Goal: Information Seeking & Learning: Learn about a topic

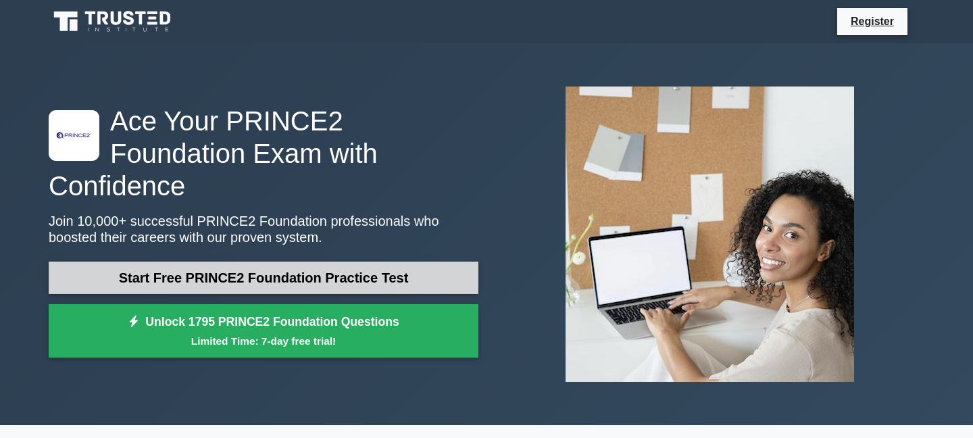
click at [246, 270] on link "Start Free PRINCE2 Foundation Practice Test" at bounding box center [264, 277] width 430 height 32
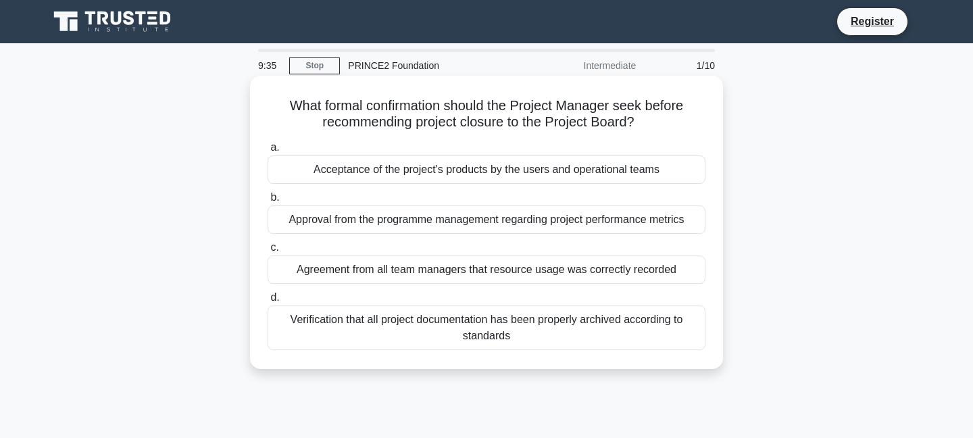
click at [431, 177] on div "Acceptance of the project's products by the users and operational teams" at bounding box center [487, 169] width 438 height 28
click at [268, 152] on input "a. Acceptance of the project's products by the users and operational teams" at bounding box center [268, 147] width 0 height 9
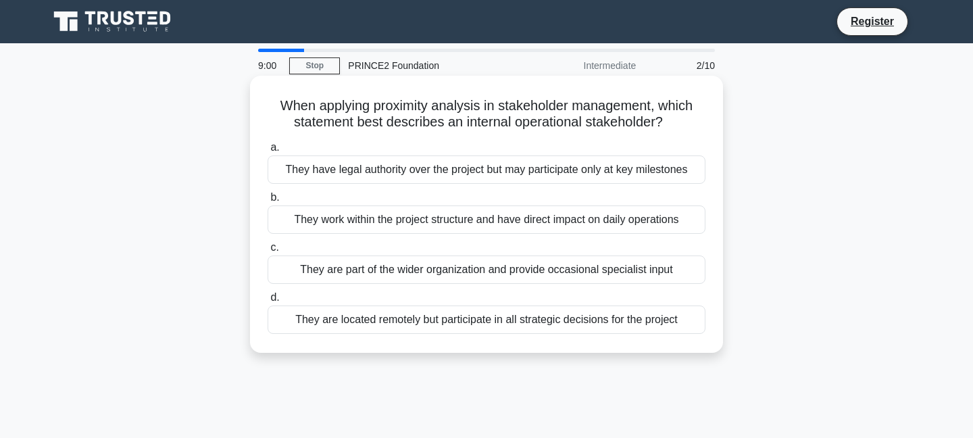
click at [476, 220] on div "They work within the project structure and have direct impact on daily operatio…" at bounding box center [487, 219] width 438 height 28
click at [268, 202] on input "b. They work within the project structure and have direct impact on daily opera…" at bounding box center [268, 197] width 0 height 9
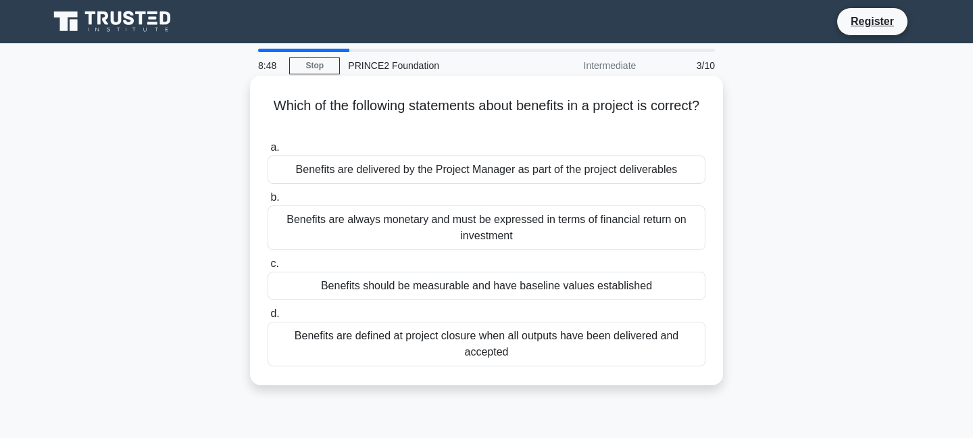
click at [439, 295] on div "Benefits should be measurable and have baseline values established" at bounding box center [487, 286] width 438 height 28
click at [268, 268] on input "c. Benefits should be measurable and have baseline values established" at bounding box center [268, 263] width 0 height 9
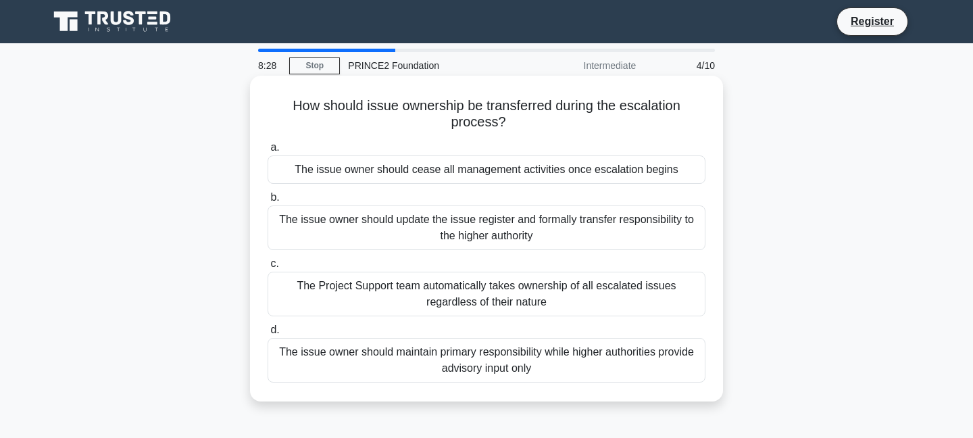
click at [420, 354] on div "The issue owner should maintain primary responsibility while higher authorities…" at bounding box center [487, 360] width 438 height 45
click at [268, 334] on input "d. The issue owner should maintain primary responsibility while higher authorit…" at bounding box center [268, 330] width 0 height 9
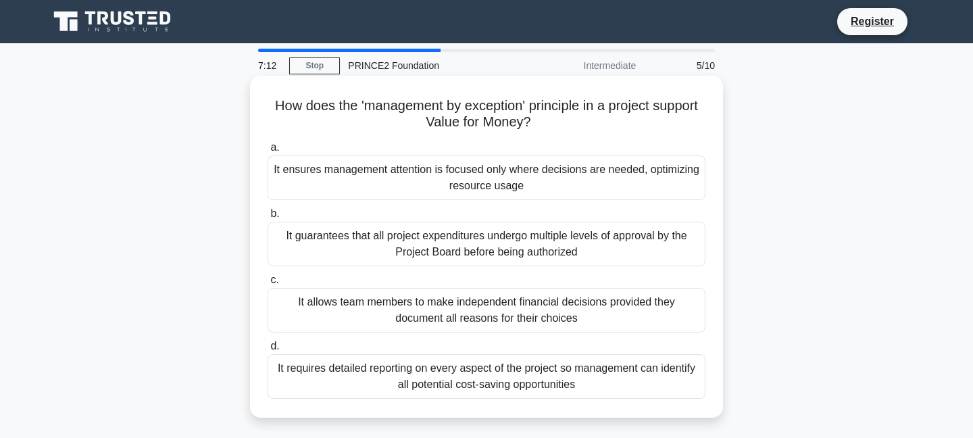
click at [422, 373] on div "It requires detailed reporting on every aspect of the project so management can…" at bounding box center [487, 376] width 438 height 45
click at [268, 351] on input "d. It requires detailed reporting on every aspect of the project so management …" at bounding box center [268, 346] width 0 height 9
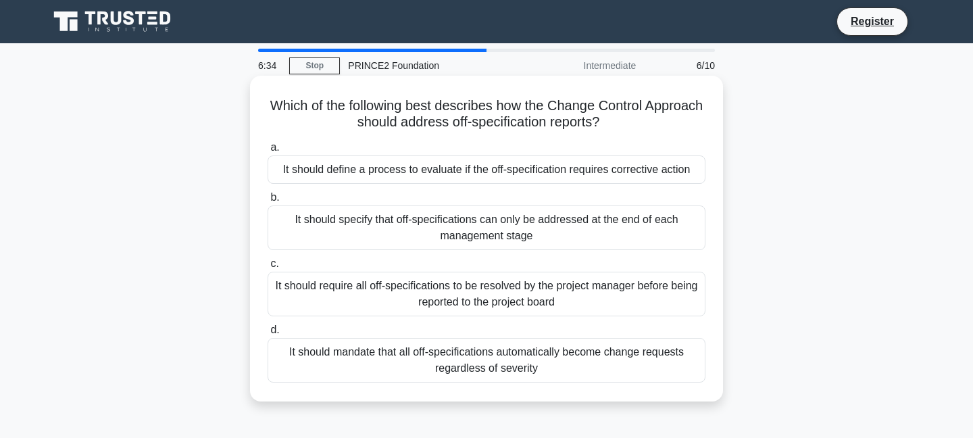
click at [511, 177] on div "It should define a process to evaluate if the off-specification requires correc…" at bounding box center [487, 169] width 438 height 28
click at [268, 152] on input "a. It should define a process to evaluate if the off-specification requires cor…" at bounding box center [268, 147] width 0 height 9
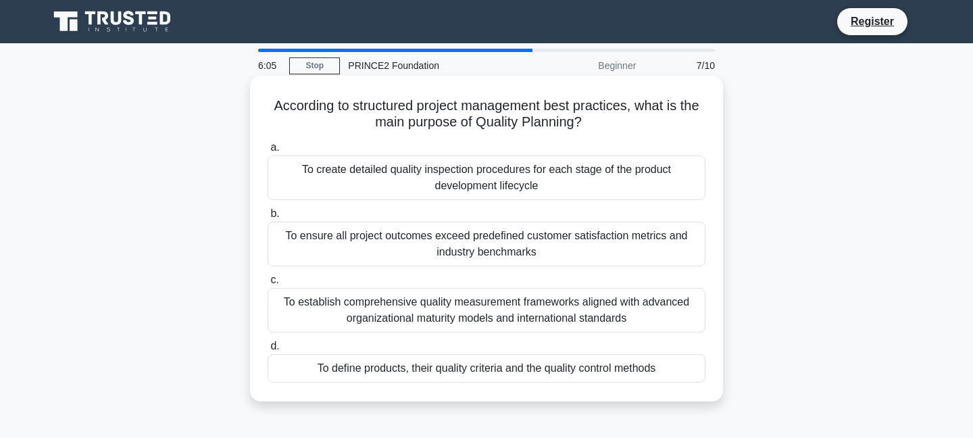
click at [544, 253] on div "To ensure all project outcomes exceed predefined customer satisfaction metrics …" at bounding box center [487, 244] width 438 height 45
click at [268, 218] on input "b. To ensure all project outcomes exceed predefined customer satisfaction metri…" at bounding box center [268, 213] width 0 height 9
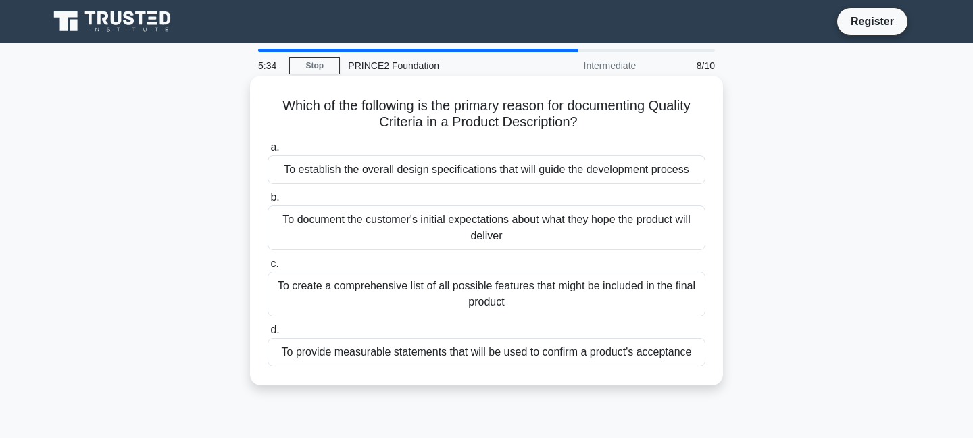
click at [402, 173] on div "To establish the overall design specifications that will guide the development …" at bounding box center [487, 169] width 438 height 28
click at [268, 152] on input "a. To establish the overall design specifications that will guide the developme…" at bounding box center [268, 147] width 0 height 9
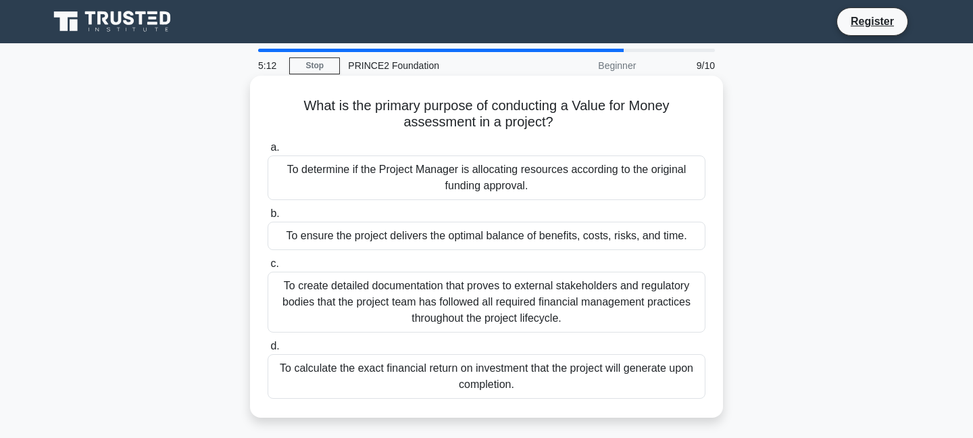
click at [438, 378] on div "To calculate the exact financial return on investment that the project will gen…" at bounding box center [487, 376] width 438 height 45
click at [268, 351] on input "d. To calculate the exact financial return on investment that the project will …" at bounding box center [268, 346] width 0 height 9
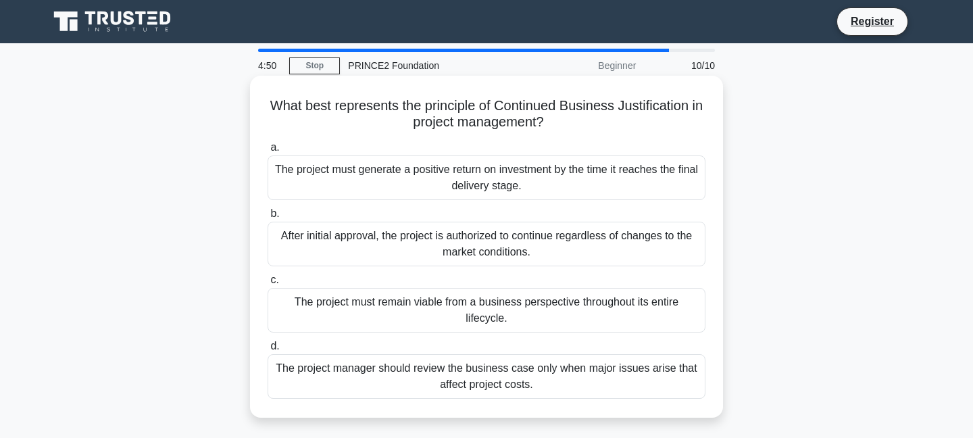
click at [420, 324] on div "The project must remain viable from a business perspective throughout its entir…" at bounding box center [487, 310] width 438 height 45
click at [268, 284] on input "c. The project must remain viable from a business perspective throughout its en…" at bounding box center [268, 280] width 0 height 9
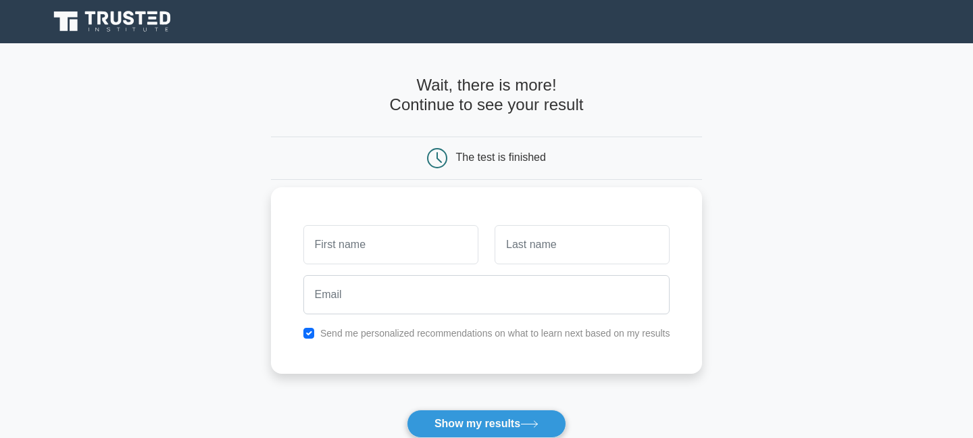
click at [407, 238] on input "text" at bounding box center [390, 244] width 175 height 39
type input "Geethashree"
click at [559, 252] on input "text" at bounding box center [582, 244] width 175 height 39
type input "Srinidhi"
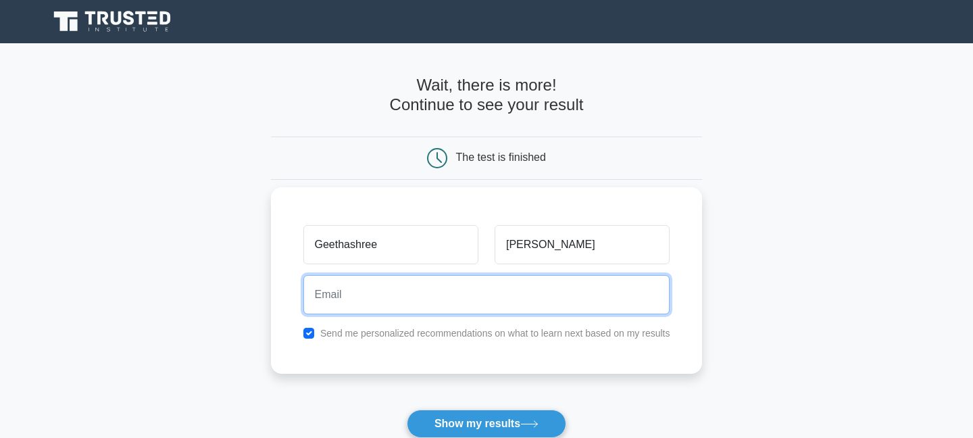
click at [511, 301] on input "email" at bounding box center [486, 294] width 367 height 39
type input "geethashreesrinidhi@gmail.com"
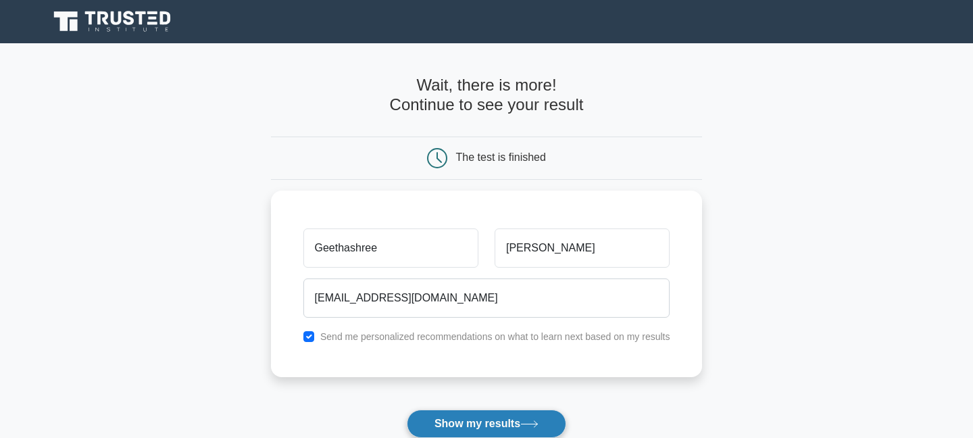
click at [476, 431] on button "Show my results" at bounding box center [486, 423] width 159 height 28
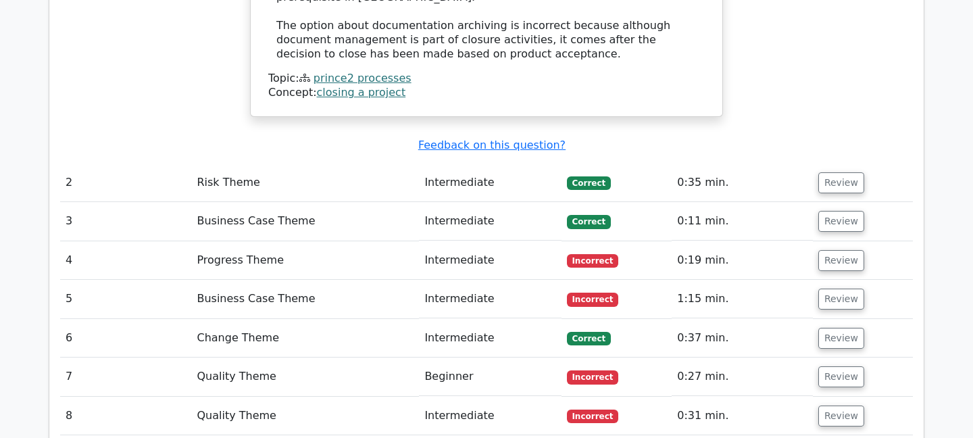
scroll to position [1722, 0]
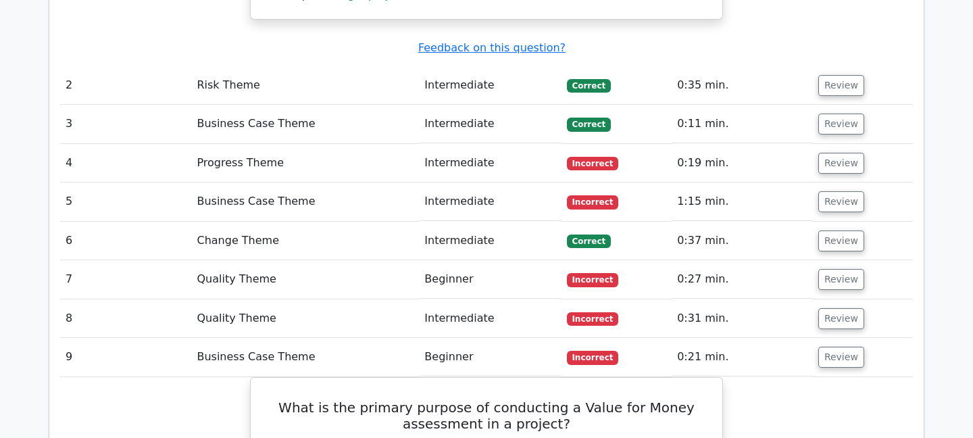
scroll to position [1824, 0]
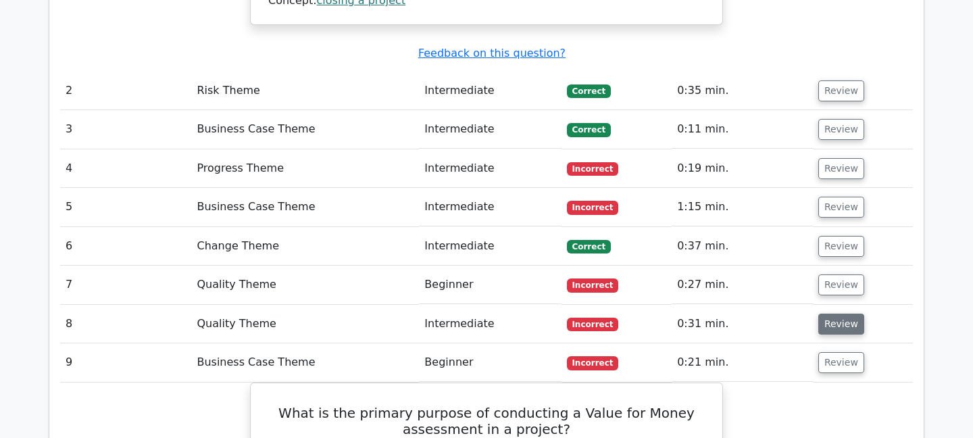
click at [835, 313] on button "Review" at bounding box center [841, 323] width 46 height 21
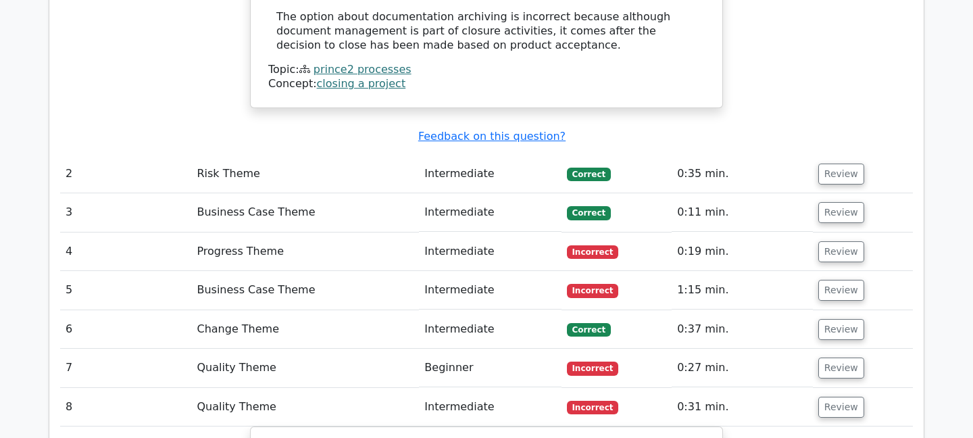
scroll to position [1733, 0]
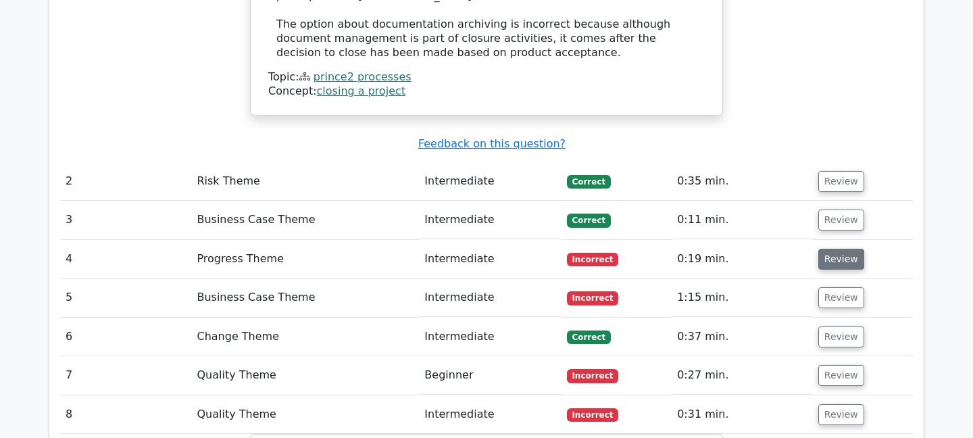
click at [834, 249] on button "Review" at bounding box center [841, 259] width 46 height 21
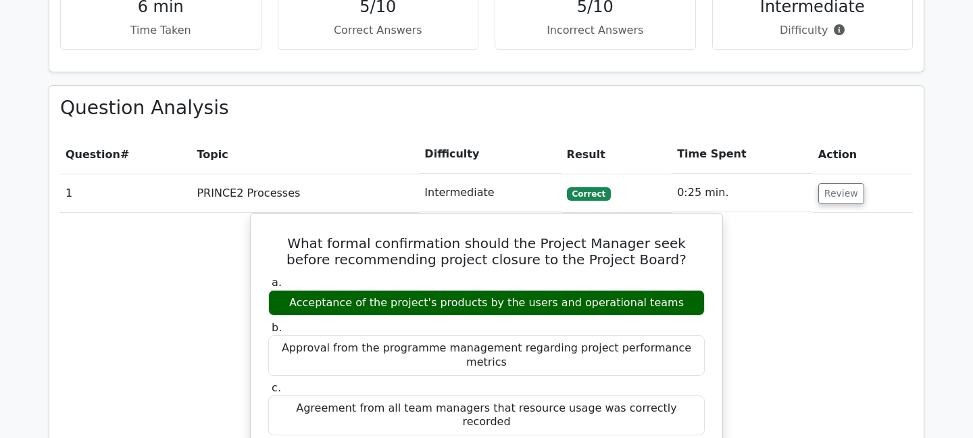
scroll to position [967, 0]
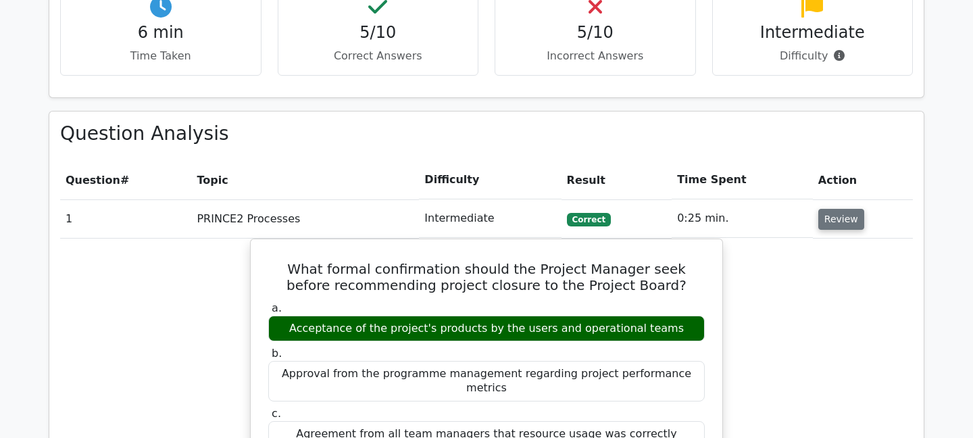
click at [833, 209] on button "Review" at bounding box center [841, 219] width 46 height 21
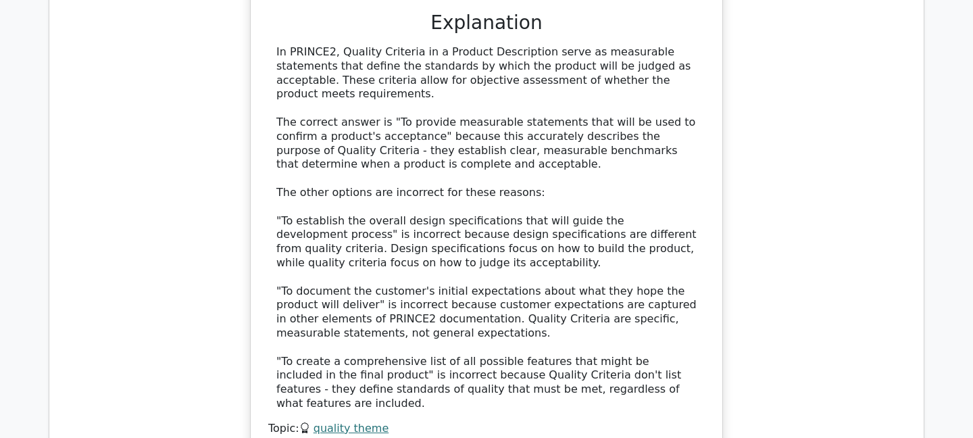
scroll to position [2548, 0]
